Goal: Task Accomplishment & Management: Use online tool/utility

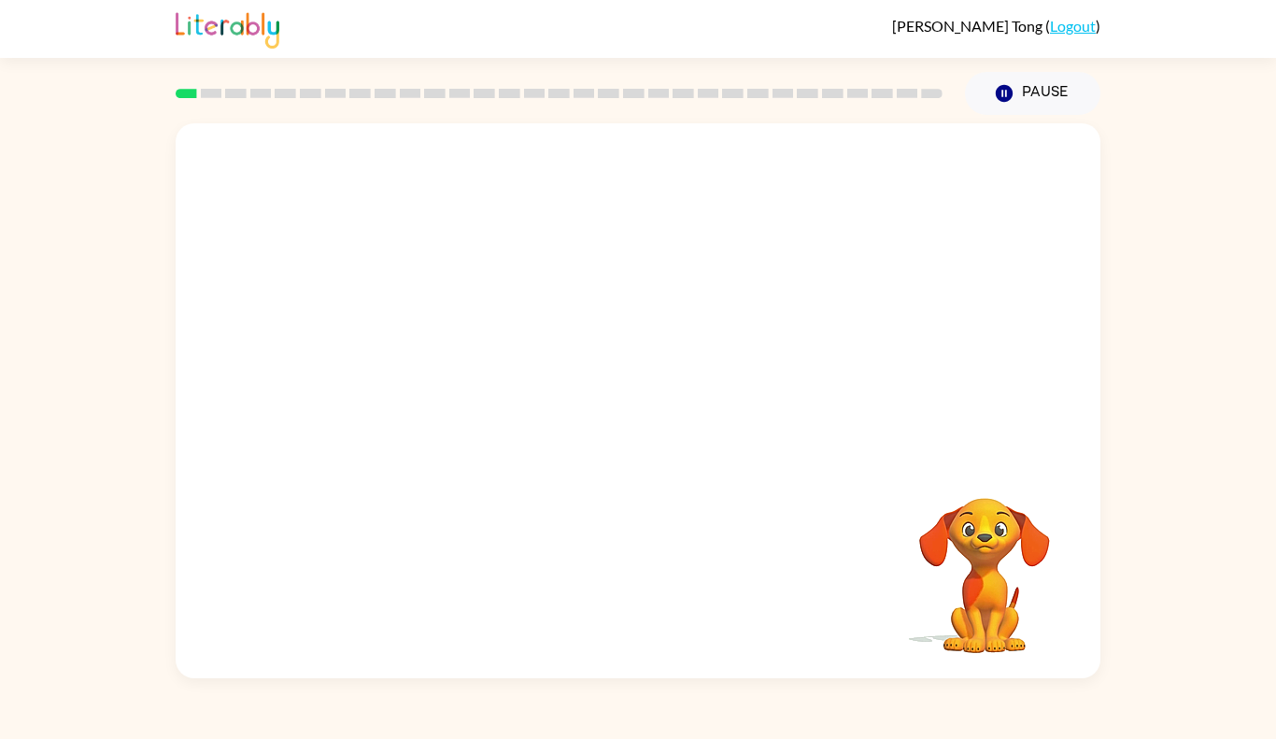
click at [554, 293] on div at bounding box center [638, 290] width 924 height 335
click at [637, 394] on div at bounding box center [638, 410] width 120 height 68
click at [596, 398] on div at bounding box center [638, 410] width 120 height 68
click at [592, 398] on button "button" at bounding box center [638, 410] width 120 height 68
click at [647, 404] on div at bounding box center [638, 410] width 120 height 68
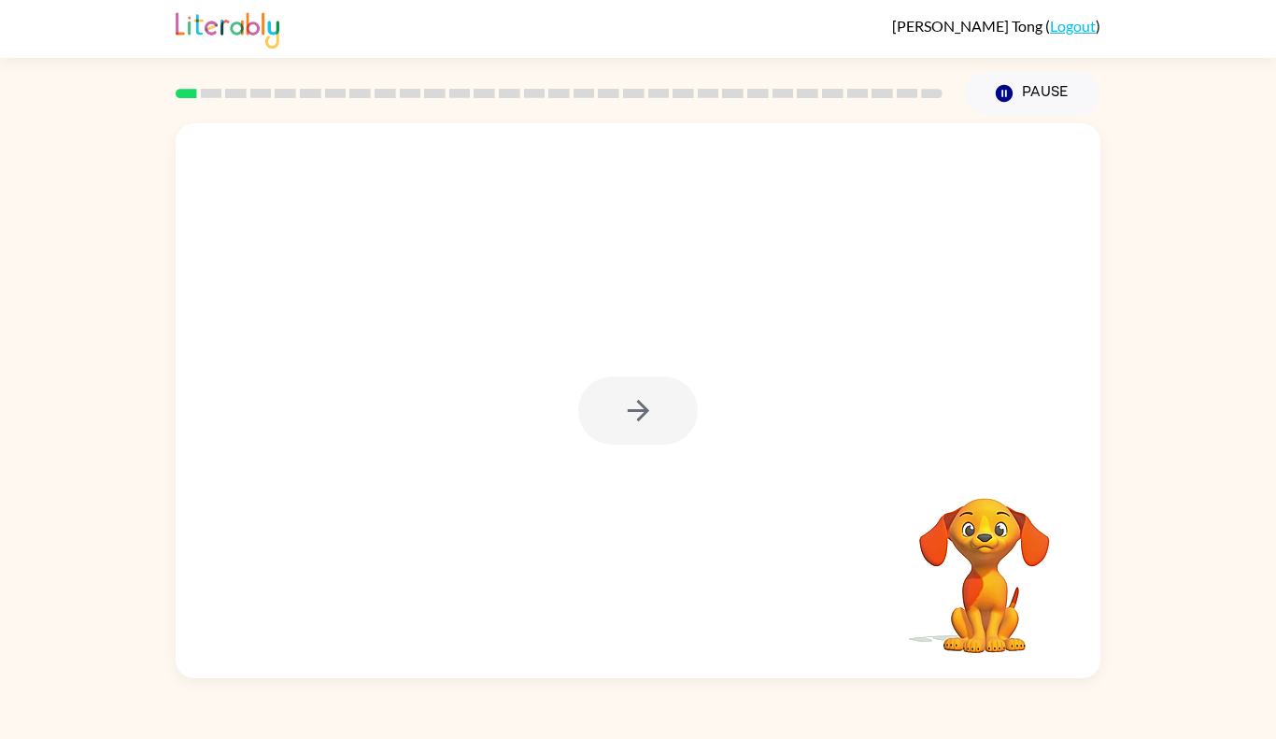
click at [647, 404] on div at bounding box center [638, 410] width 120 height 68
click at [647, 404] on icon "button" at bounding box center [638, 410] width 33 height 33
drag, startPoint x: 647, startPoint y: 404, endPoint x: 682, endPoint y: 409, distance: 34.9
click at [682, 409] on div at bounding box center [638, 400] width 924 height 555
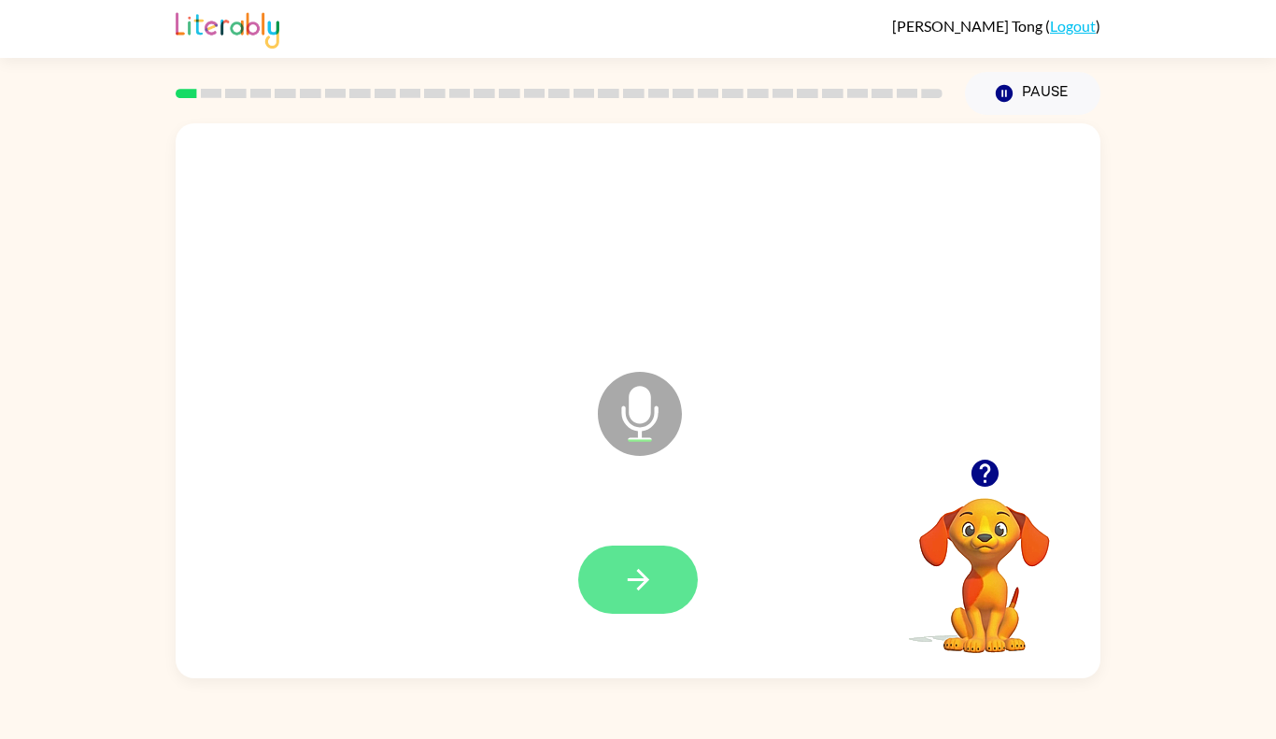
click at [615, 547] on button "button" at bounding box center [638, 579] width 120 height 68
click at [616, 556] on button "button" at bounding box center [638, 579] width 120 height 68
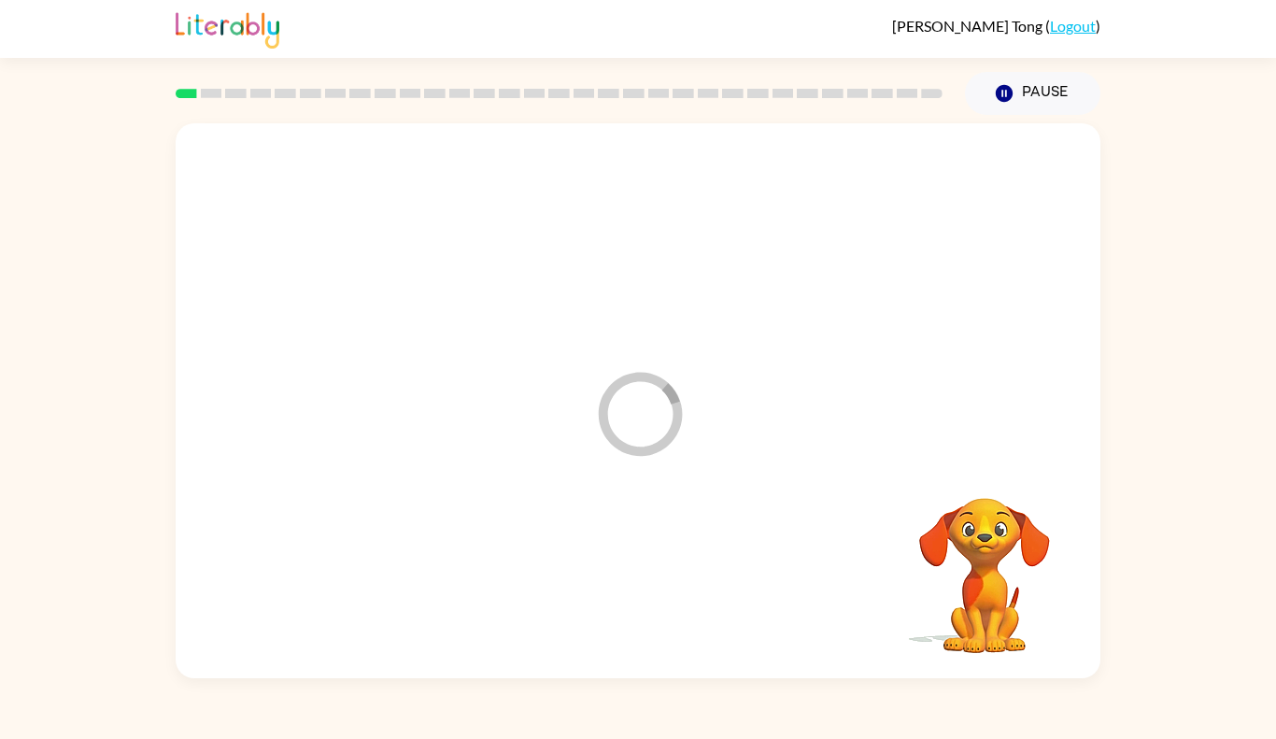
click at [616, 556] on div at bounding box center [637, 580] width 887 height 160
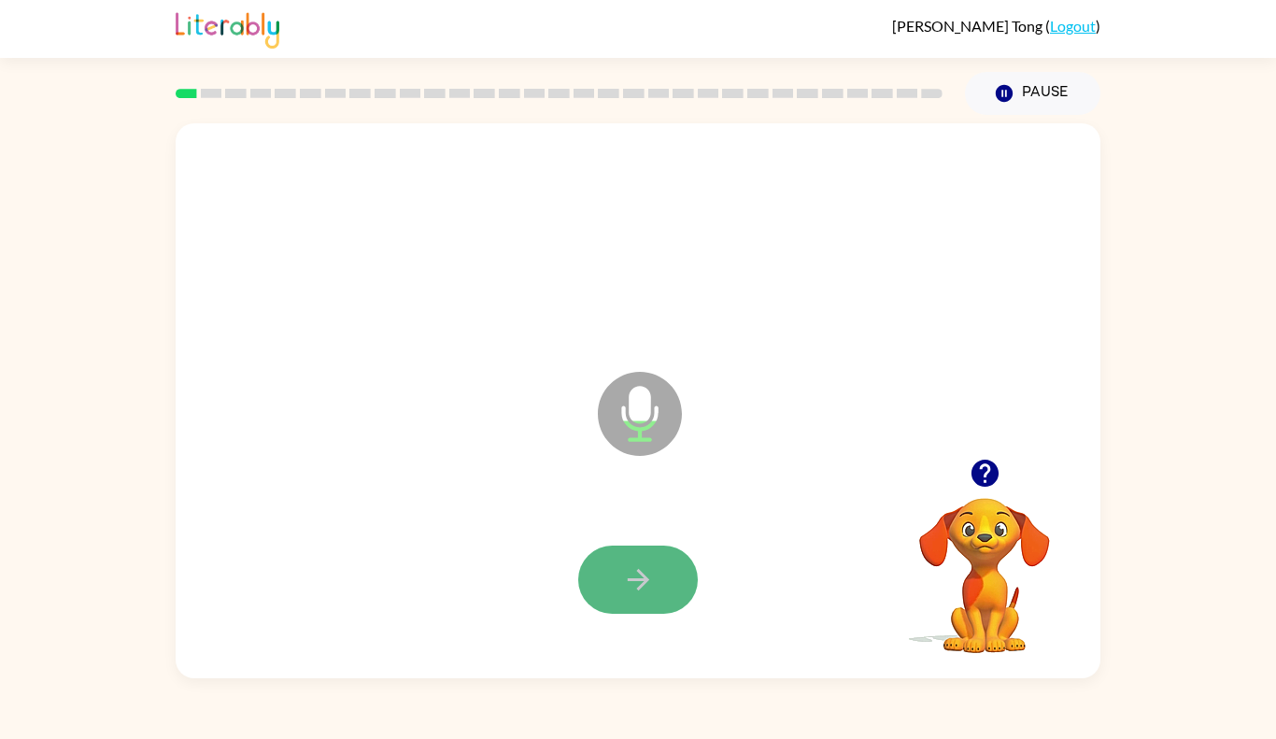
click at [618, 556] on button "button" at bounding box center [638, 579] width 120 height 68
click at [657, 596] on button "button" at bounding box center [638, 579] width 120 height 68
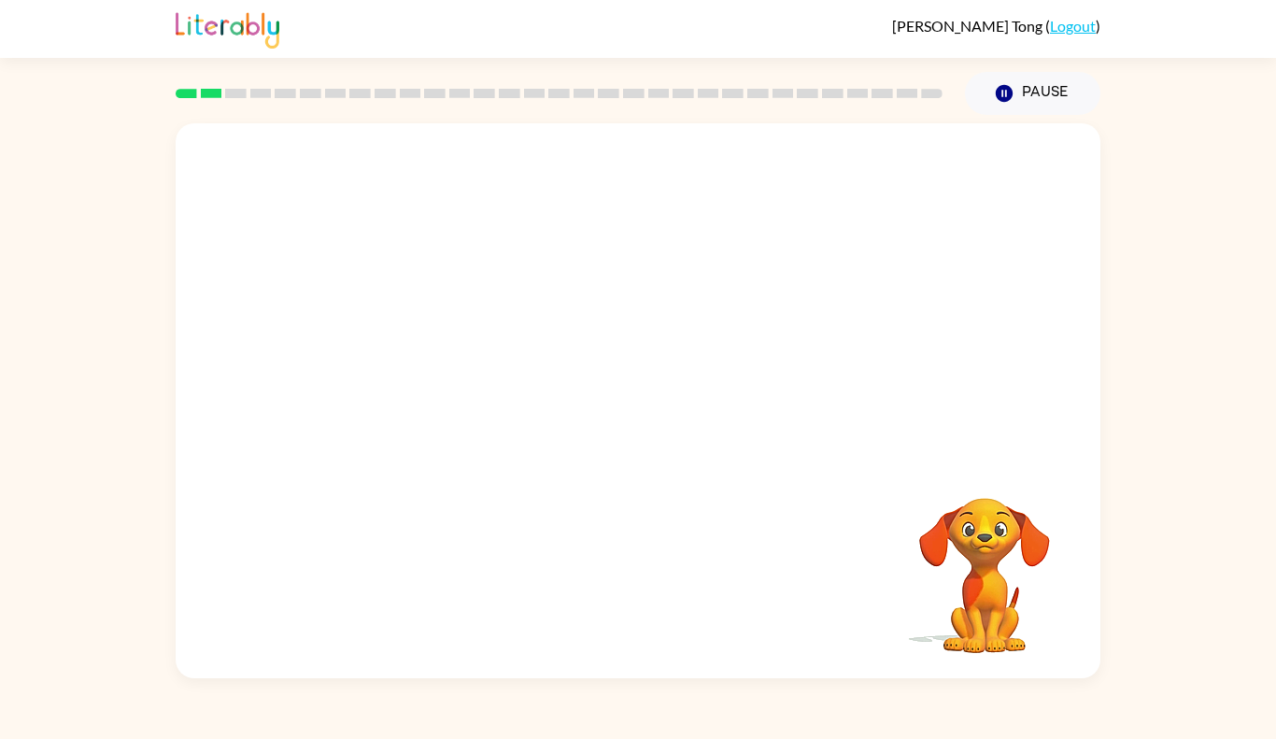
click at [648, 591] on div at bounding box center [637, 580] width 887 height 160
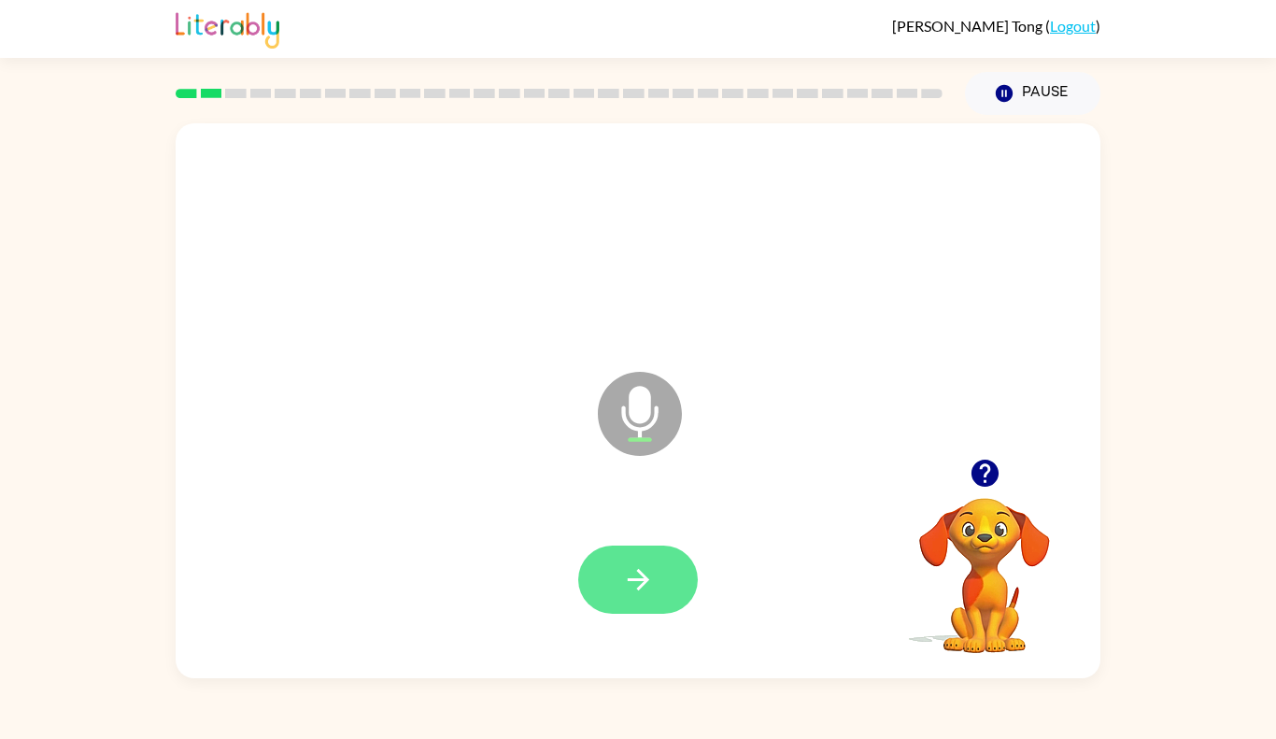
click at [618, 612] on button "button" at bounding box center [638, 579] width 120 height 68
click at [587, 583] on button "button" at bounding box center [638, 579] width 120 height 68
click at [205, 721] on div "Sophia Tong ( Logout ) Pause Pause Microphone The Microphone is here when it is…" at bounding box center [638, 369] width 1276 height 739
click at [641, 551] on button "button" at bounding box center [638, 579] width 120 height 68
click at [649, 587] on icon "button" at bounding box center [638, 579] width 33 height 33
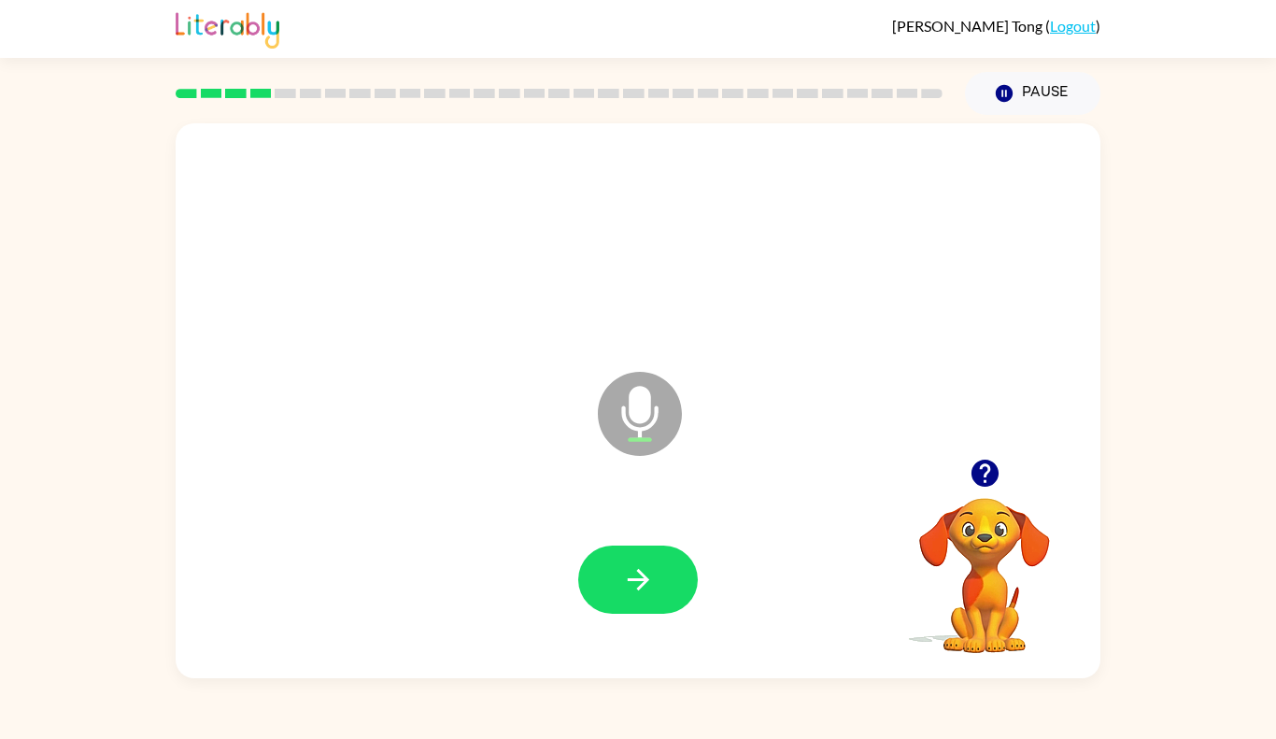
click at [980, 486] on icon "button" at bounding box center [983, 472] width 27 height 27
click at [688, 570] on button "button" at bounding box center [638, 579] width 120 height 68
click at [682, 572] on button "button" at bounding box center [638, 579] width 120 height 68
click at [684, 571] on button "button" at bounding box center [638, 579] width 120 height 68
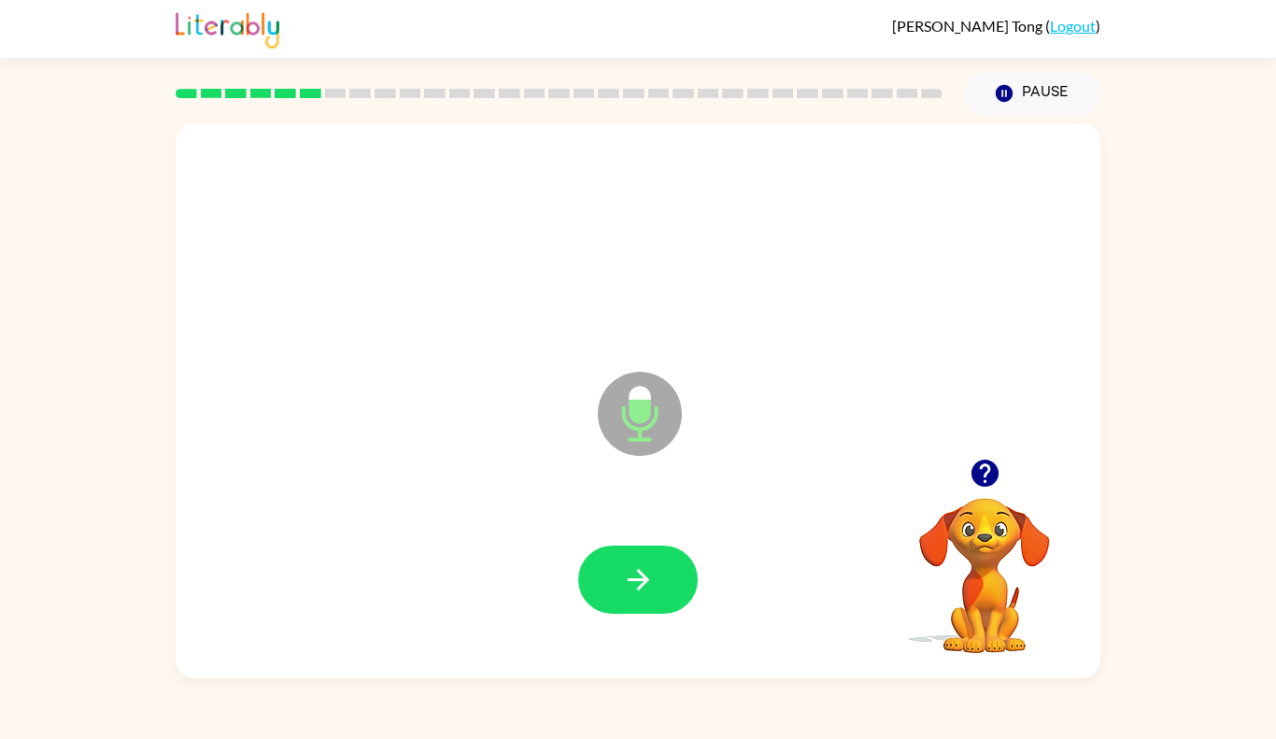
click at [684, 571] on button "button" at bounding box center [638, 579] width 120 height 68
click at [678, 587] on button "button" at bounding box center [638, 579] width 120 height 68
click at [684, 571] on button "button" at bounding box center [638, 579] width 120 height 68
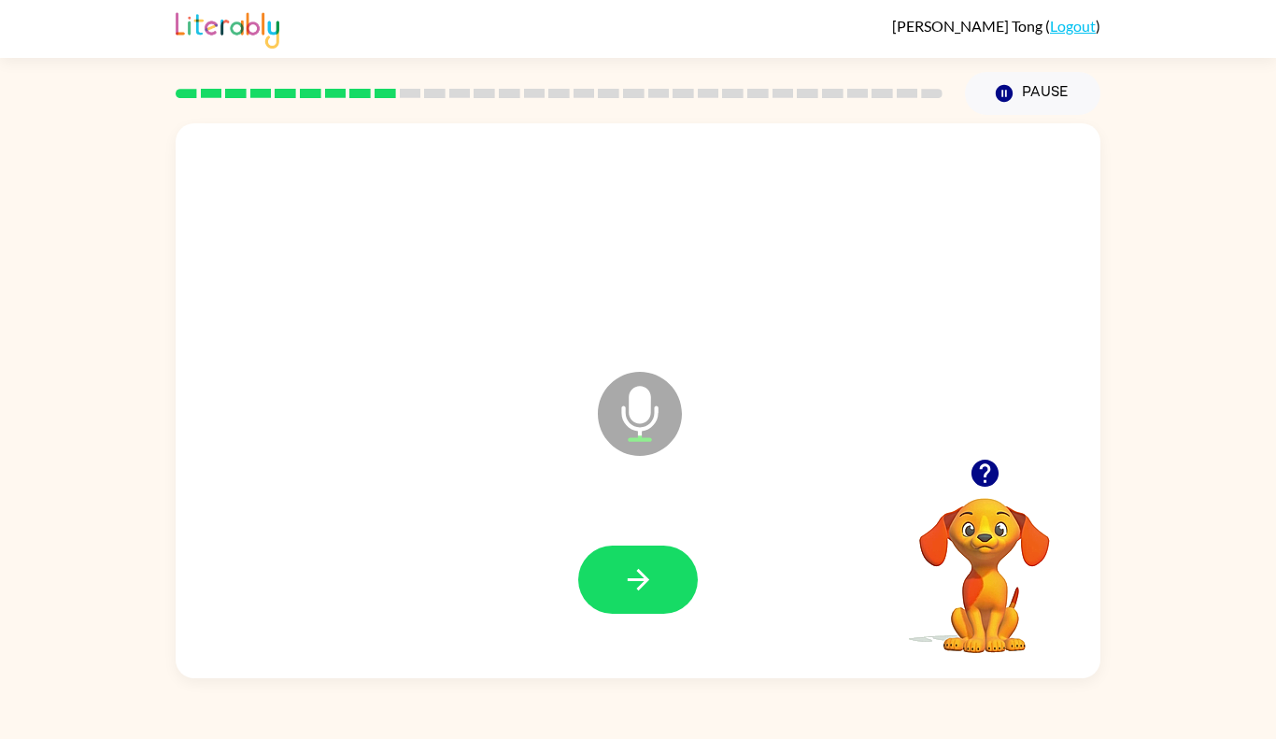
click at [684, 571] on button "button" at bounding box center [638, 579] width 120 height 68
click at [685, 130] on div "Microphone The Microphone is here when it is your turn to talk" at bounding box center [638, 400] width 924 height 555
click at [692, 627] on div at bounding box center [637, 580] width 887 height 160
click at [670, 600] on button "button" at bounding box center [638, 579] width 120 height 68
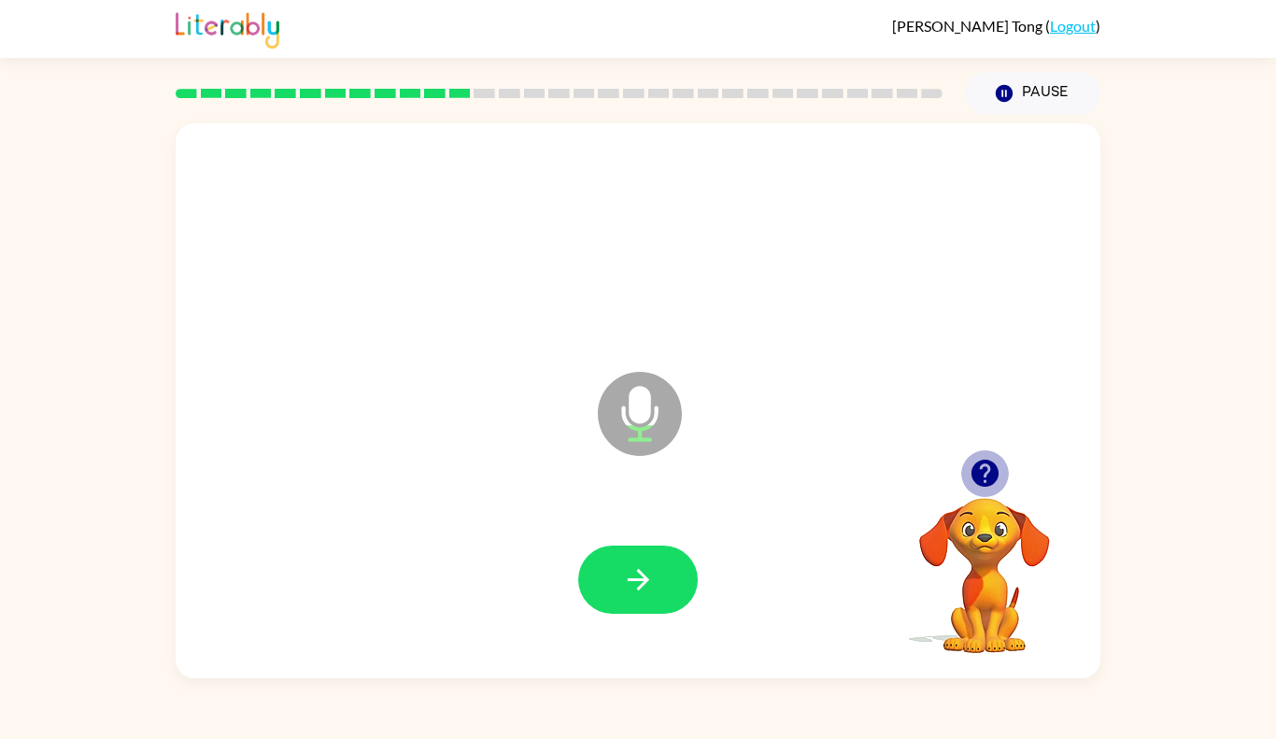
click at [979, 470] on icon "button" at bounding box center [983, 472] width 27 height 27
click at [638, 584] on icon "button" at bounding box center [638, 579] width 33 height 33
click at [664, 558] on div at bounding box center [638, 579] width 120 height 68
click at [612, 606] on button "button" at bounding box center [638, 579] width 120 height 68
click at [618, 572] on button "button" at bounding box center [638, 579] width 120 height 68
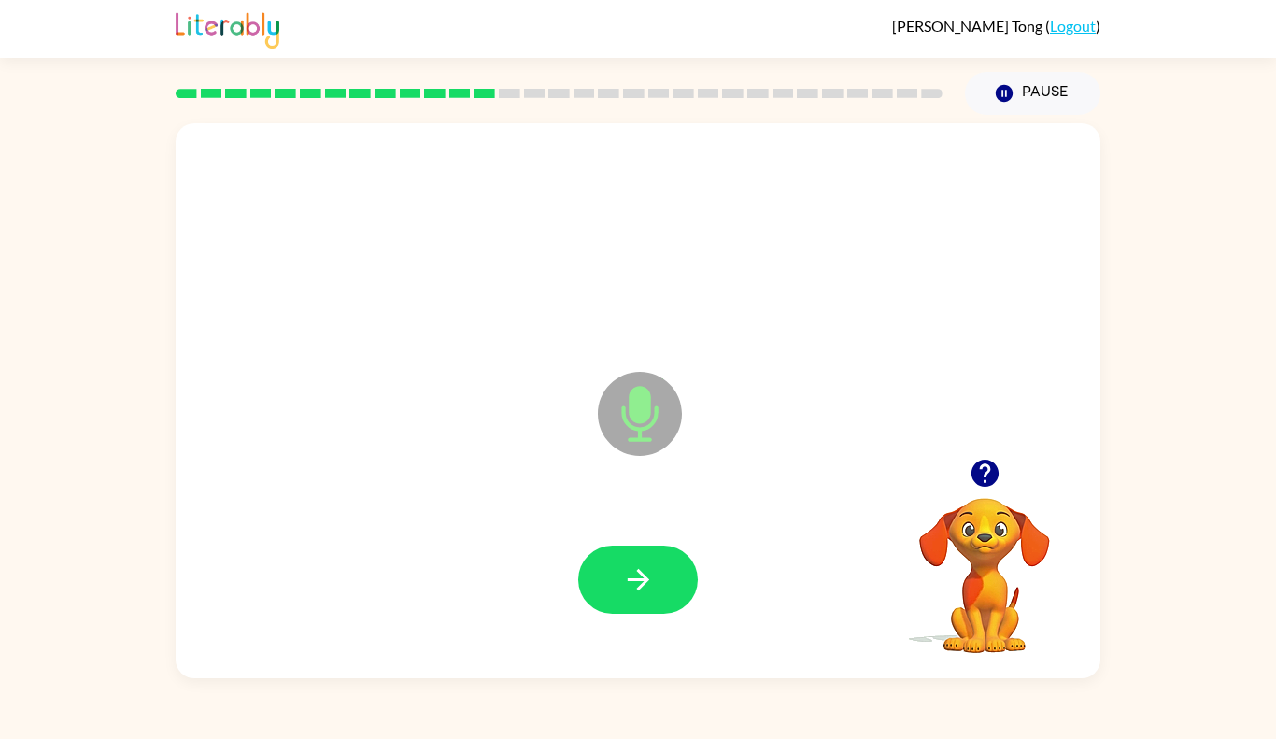
click at [618, 572] on button "button" at bounding box center [638, 579] width 120 height 68
click at [618, 572] on div at bounding box center [638, 579] width 120 height 68
click at [618, 572] on button "button" at bounding box center [638, 579] width 120 height 68
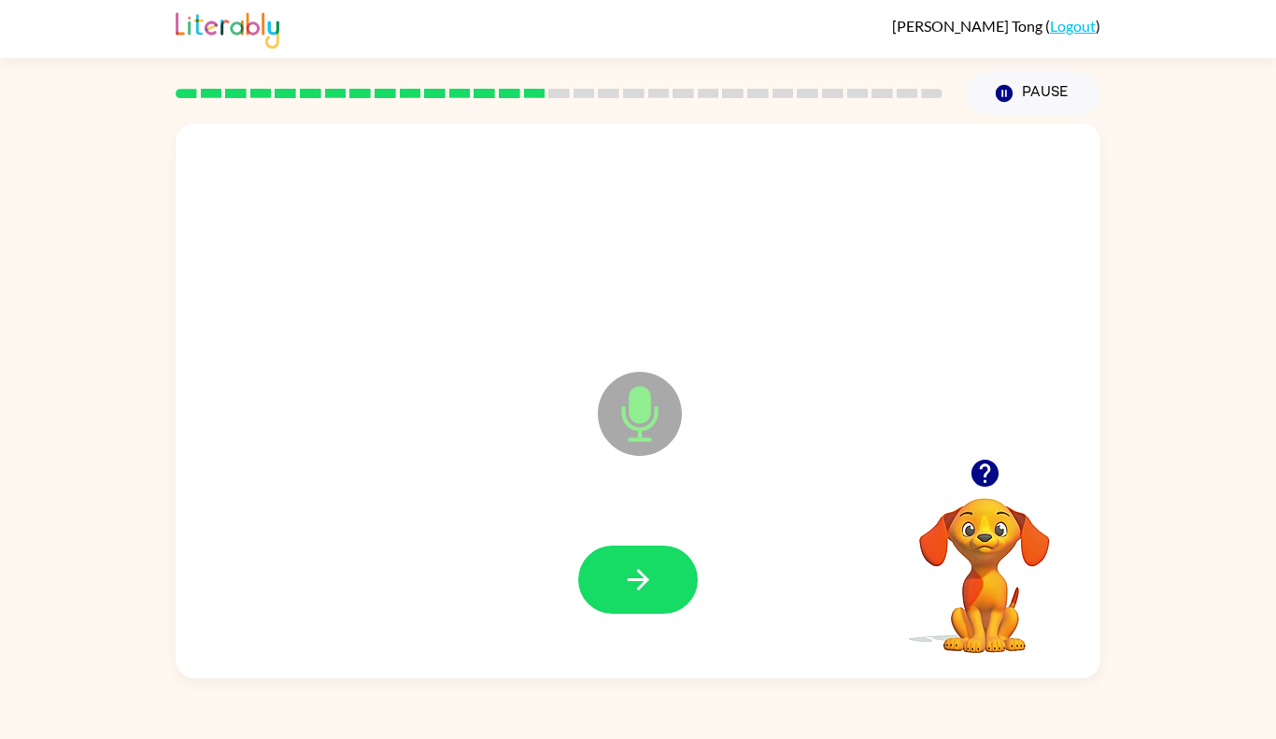
click at [618, 572] on button "button" at bounding box center [638, 579] width 120 height 68
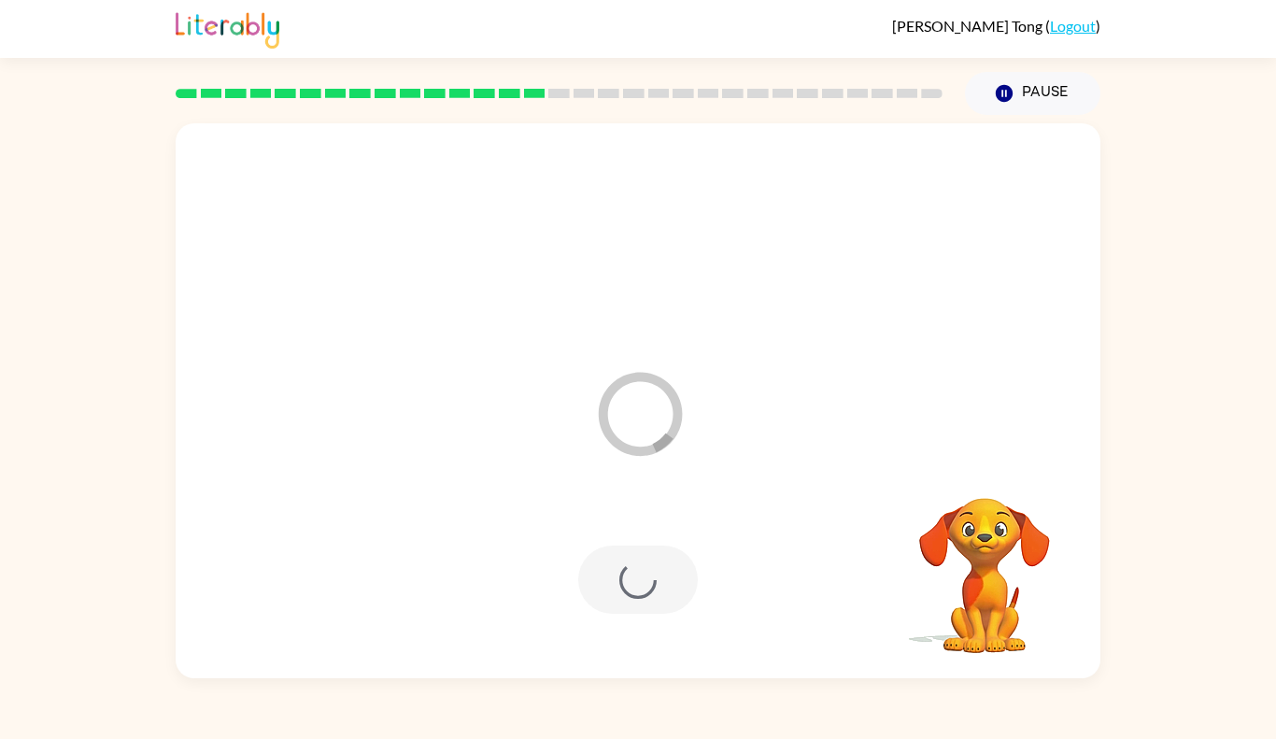
click at [618, 572] on div at bounding box center [638, 579] width 120 height 68
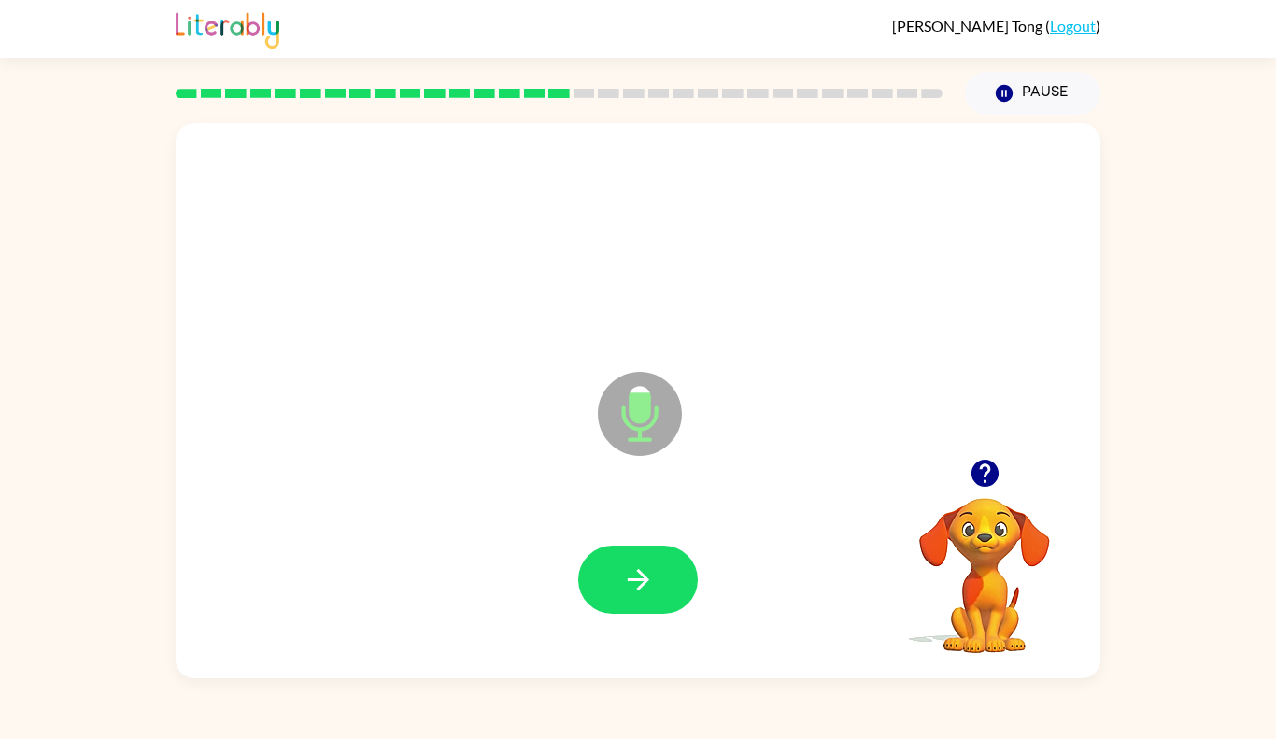
click at [618, 572] on button "button" at bounding box center [638, 579] width 120 height 68
click at [609, 738] on div "Sophia Tong ( Logout ) Pause Pause Microphone The Microphone is here when it is…" at bounding box center [638, 369] width 1276 height 739
click at [642, 554] on button "button" at bounding box center [638, 579] width 120 height 68
click at [989, 461] on icon "button" at bounding box center [983, 472] width 27 height 27
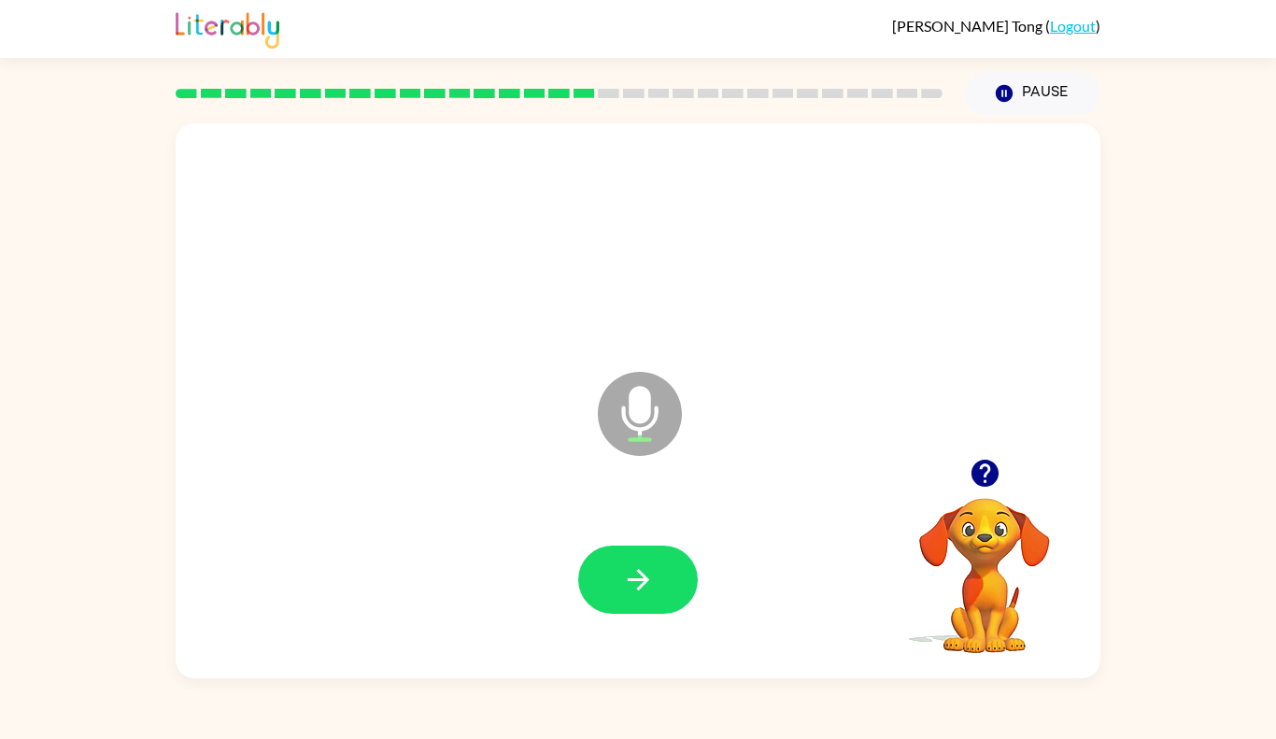
click at [989, 461] on icon "button" at bounding box center [983, 472] width 27 height 27
click at [678, 602] on button "button" at bounding box center [638, 579] width 120 height 68
click at [657, 573] on button "button" at bounding box center [638, 579] width 120 height 68
click at [607, 547] on button "button" at bounding box center [638, 579] width 120 height 68
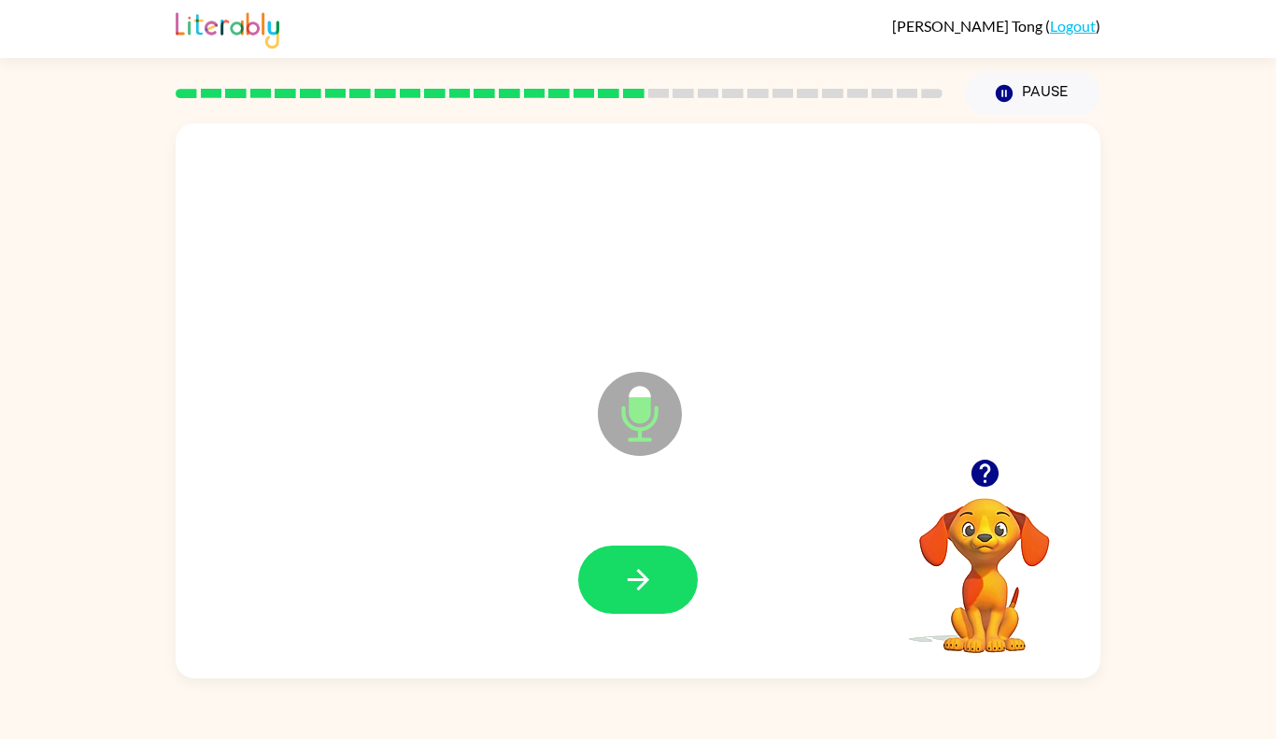
click at [938, 288] on div at bounding box center [637, 241] width 887 height 160
click at [641, 594] on icon "button" at bounding box center [638, 579] width 33 height 33
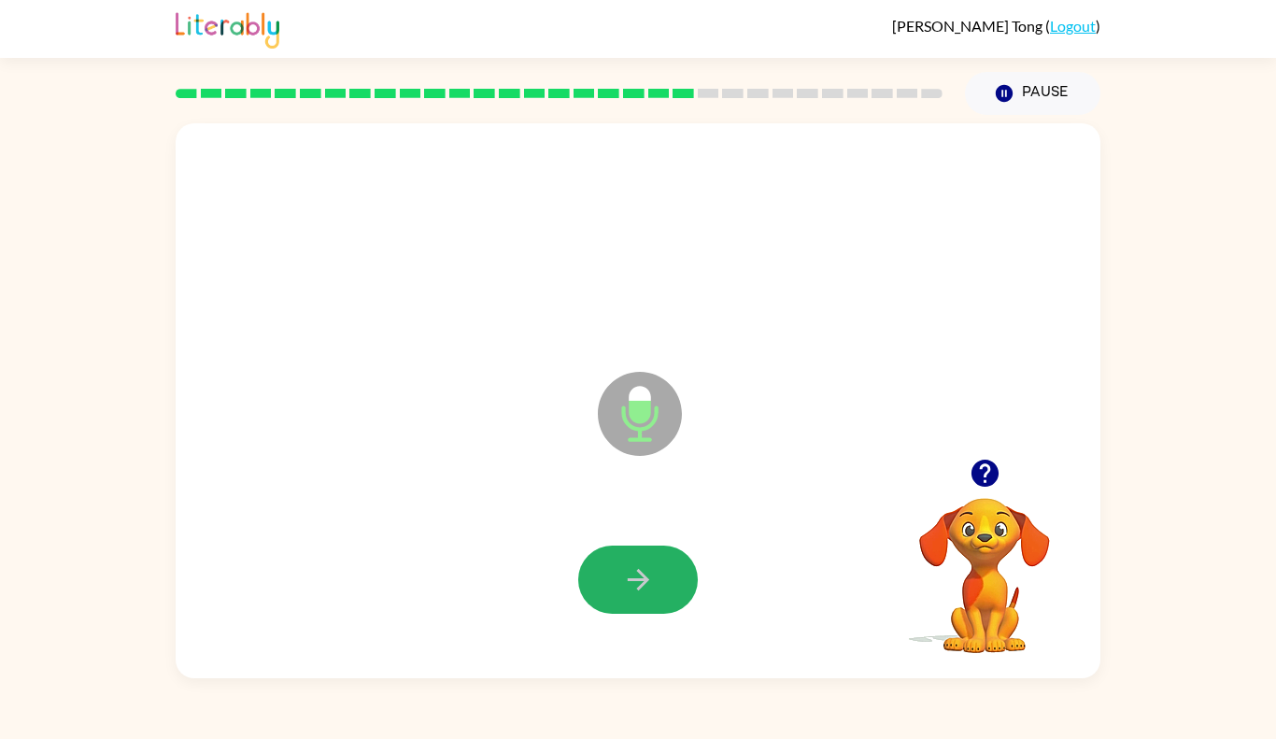
click at [641, 594] on icon "button" at bounding box center [638, 579] width 33 height 33
click at [737, 723] on div "Sophia Tong ( Logout ) Pause Pause Microphone The Microphone is here when it is…" at bounding box center [638, 369] width 1276 height 739
click at [672, 576] on button "button" at bounding box center [638, 579] width 120 height 68
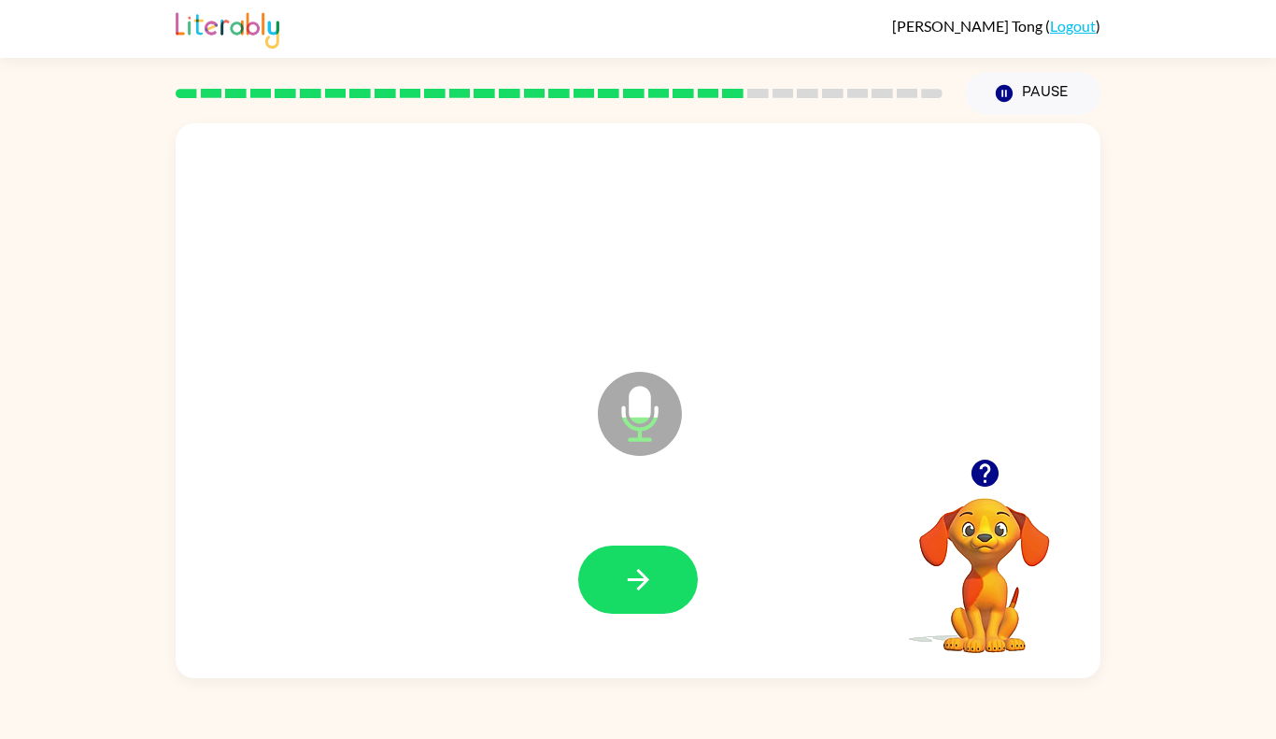
click at [672, 576] on button "button" at bounding box center [638, 579] width 120 height 68
click at [670, 578] on button "button" at bounding box center [638, 579] width 120 height 68
click at [666, 582] on button "button" at bounding box center [638, 579] width 120 height 68
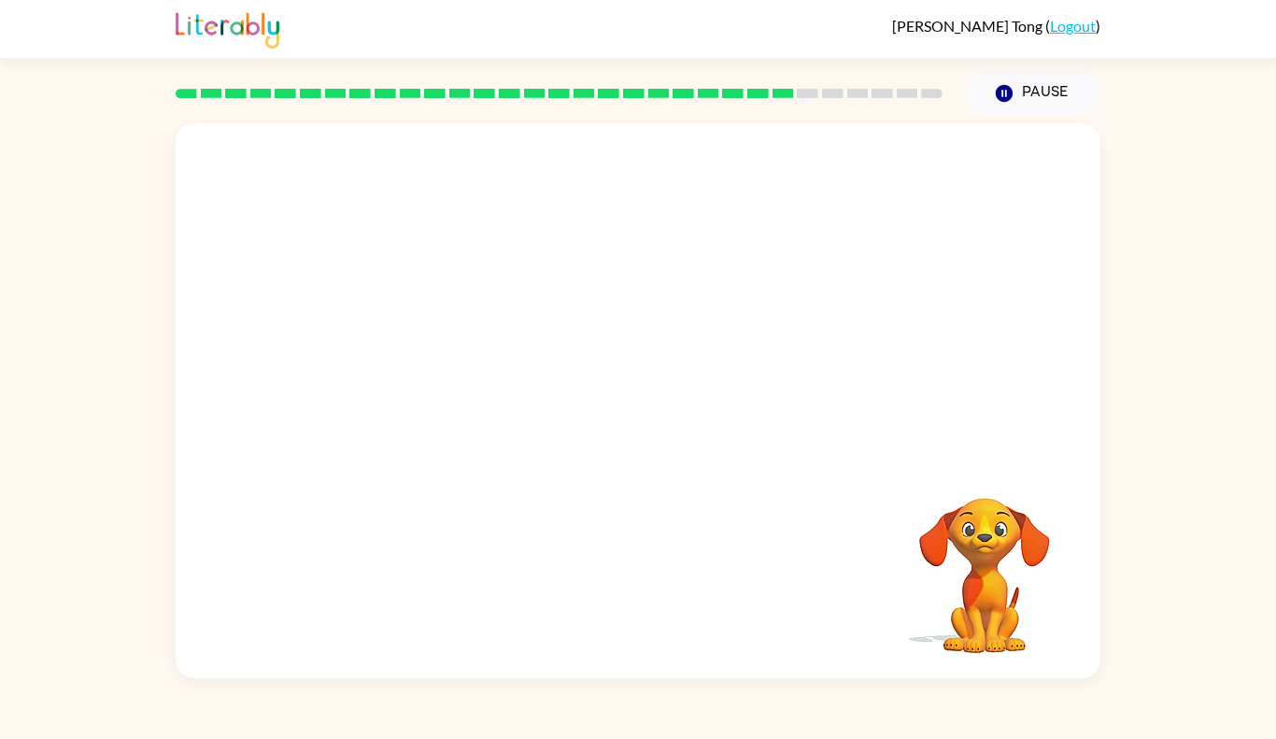
click at [666, 582] on div at bounding box center [637, 580] width 887 height 160
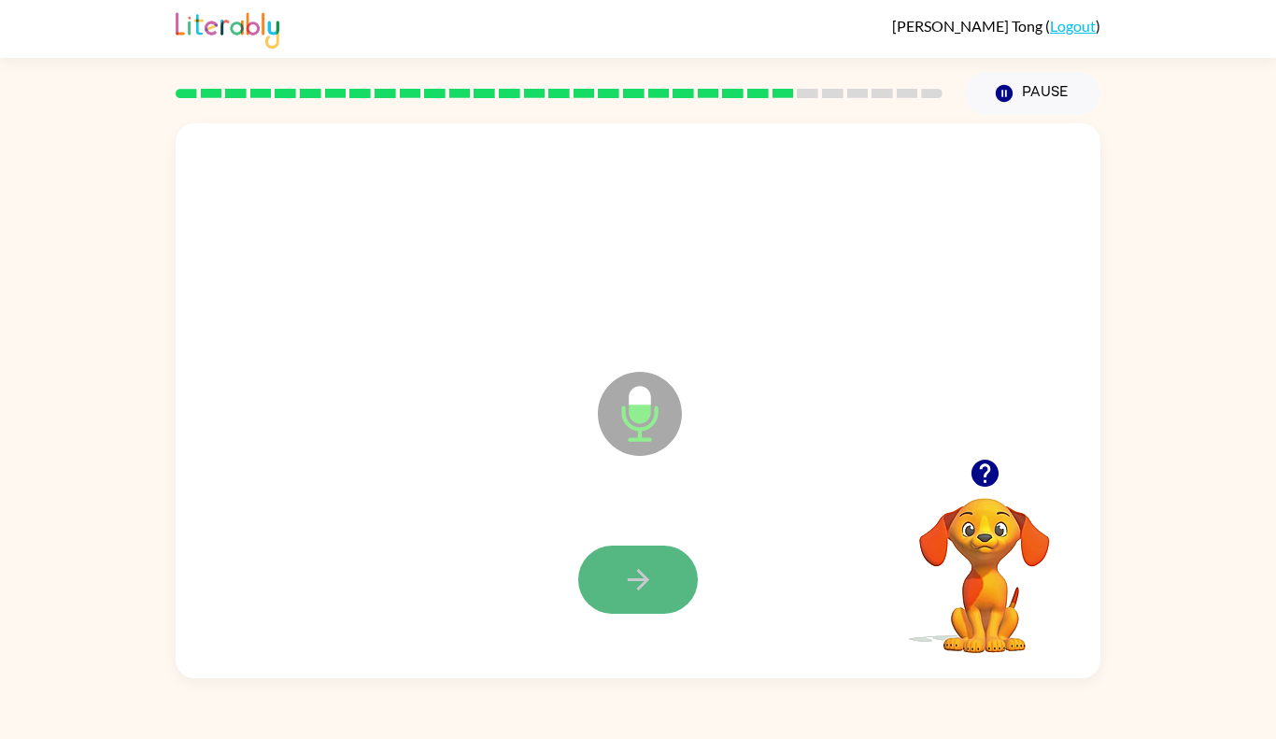
click at [666, 585] on button "button" at bounding box center [638, 579] width 120 height 68
click at [661, 574] on button "button" at bounding box center [638, 579] width 120 height 68
click at [654, 597] on div at bounding box center [638, 579] width 120 height 68
click at [669, 626] on div at bounding box center [637, 580] width 887 height 160
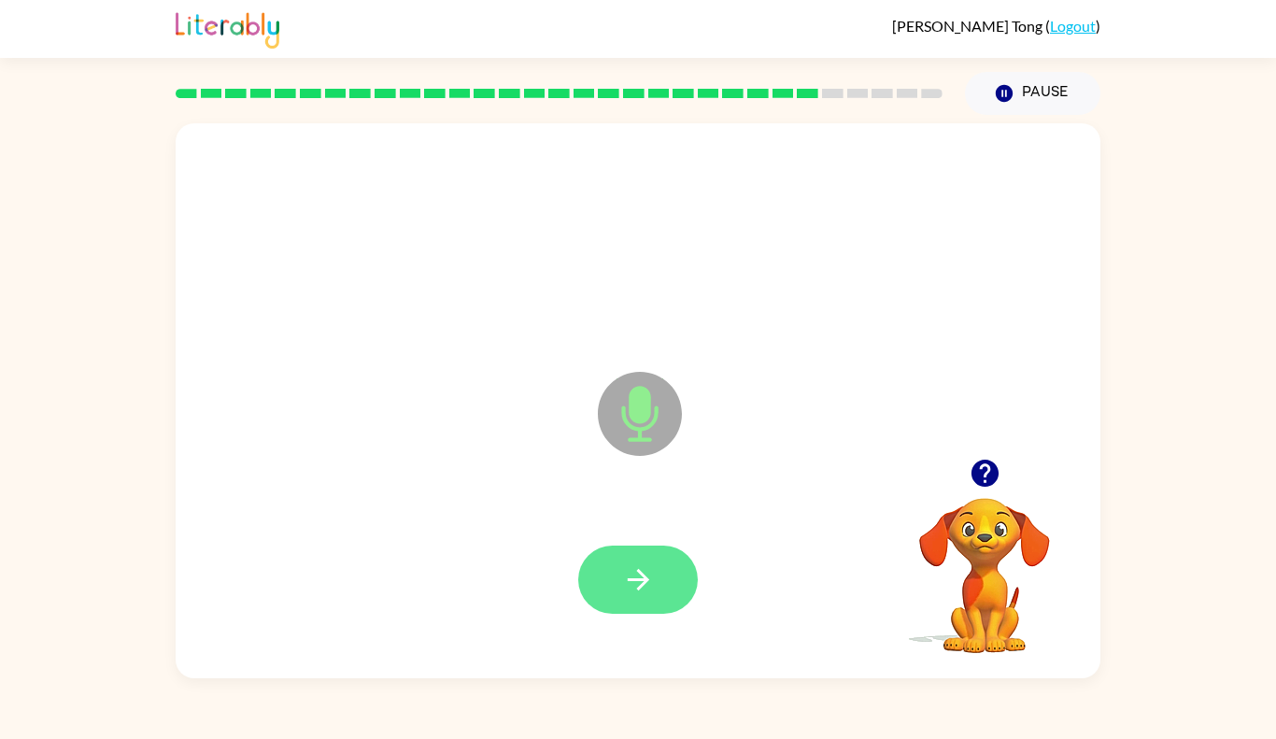
click at [613, 609] on button "button" at bounding box center [638, 579] width 120 height 68
click at [651, 627] on div at bounding box center [637, 580] width 887 height 160
click at [661, 612] on button "button" at bounding box center [638, 579] width 120 height 68
click at [671, 588] on div at bounding box center [638, 579] width 120 height 68
click at [684, 611] on div at bounding box center [638, 579] width 120 height 68
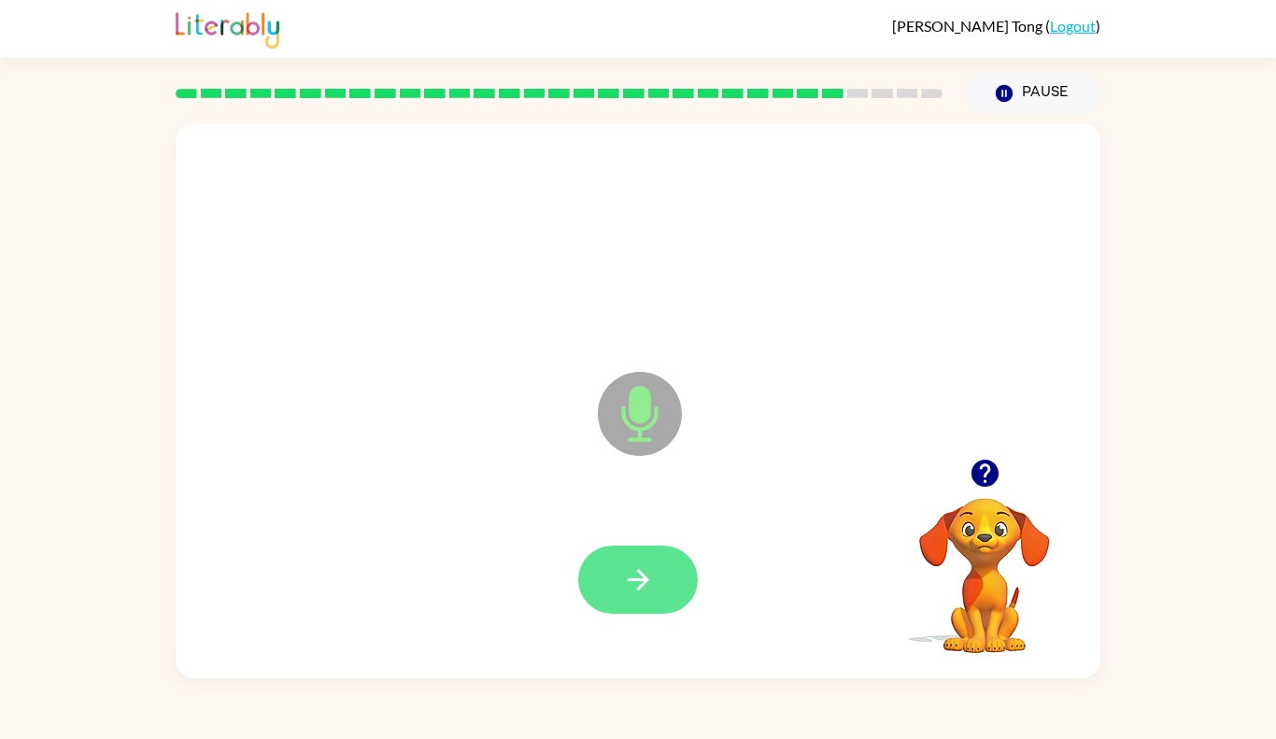
click at [668, 594] on button "button" at bounding box center [638, 579] width 120 height 68
click at [666, 611] on button "button" at bounding box center [638, 579] width 120 height 68
click at [634, 600] on div at bounding box center [638, 579] width 120 height 68
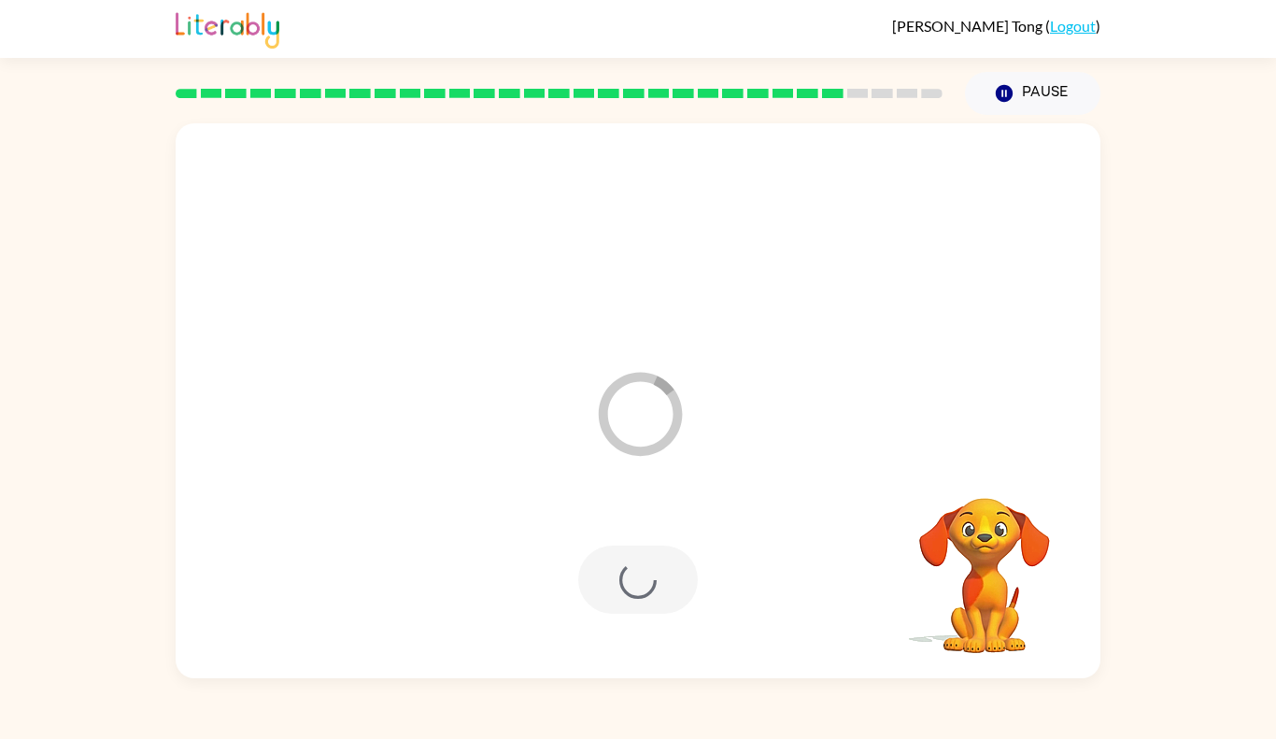
click at [653, 601] on div at bounding box center [638, 579] width 120 height 68
click at [643, 601] on div at bounding box center [638, 579] width 120 height 68
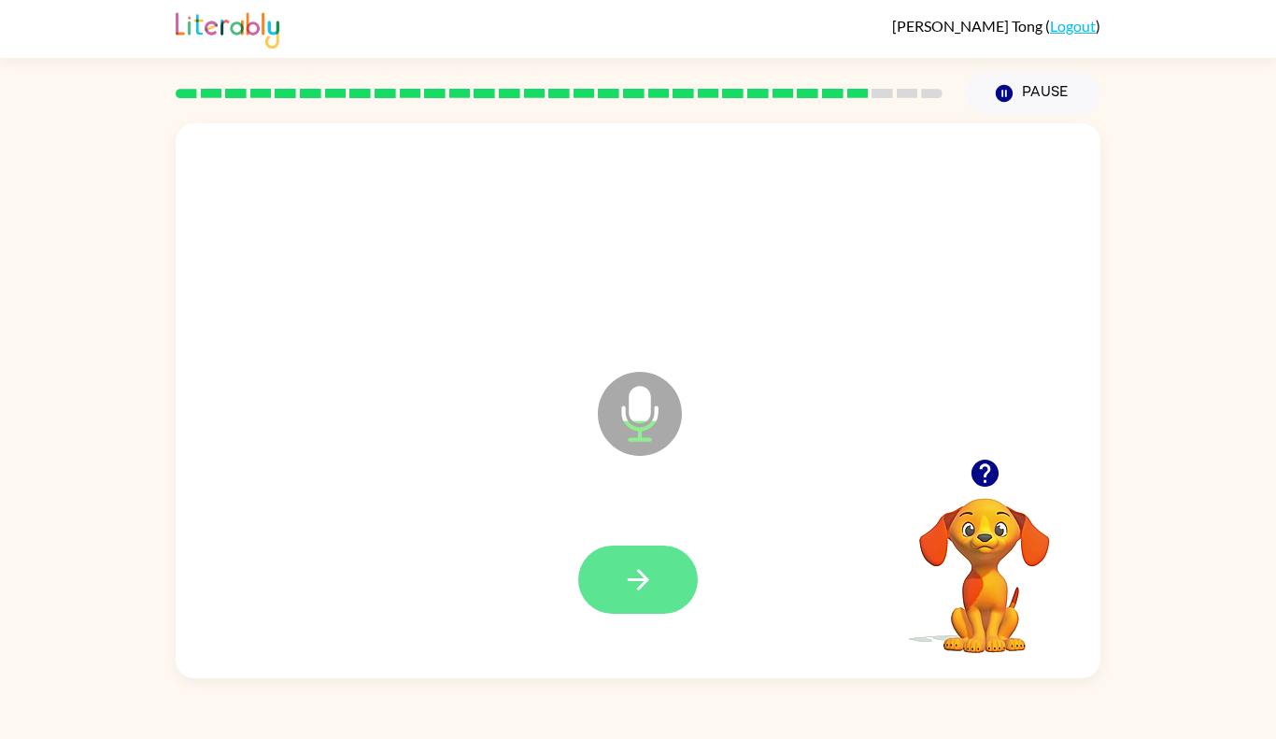
click at [676, 589] on button "button" at bounding box center [638, 579] width 120 height 68
click at [666, 585] on button "button" at bounding box center [638, 579] width 120 height 68
click at [667, 585] on button "button" at bounding box center [638, 579] width 120 height 68
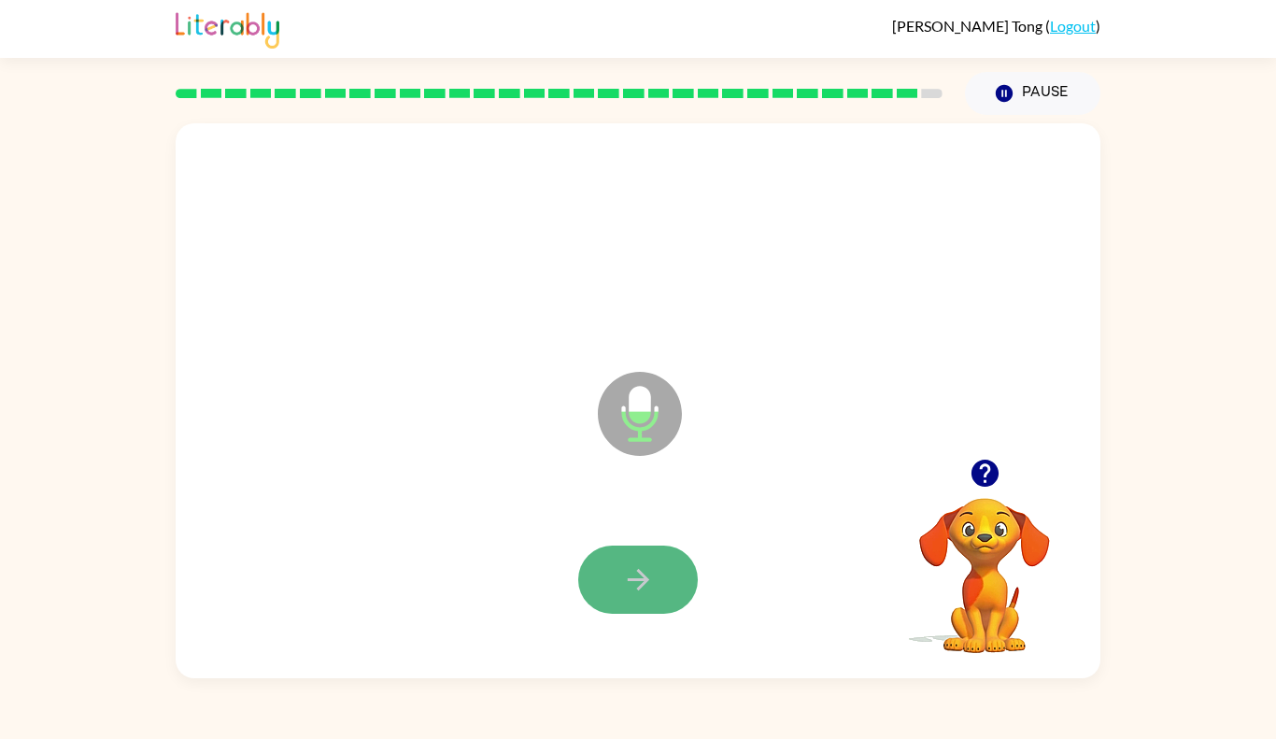
click at [670, 584] on button "button" at bounding box center [638, 579] width 120 height 68
